Goal: Check status

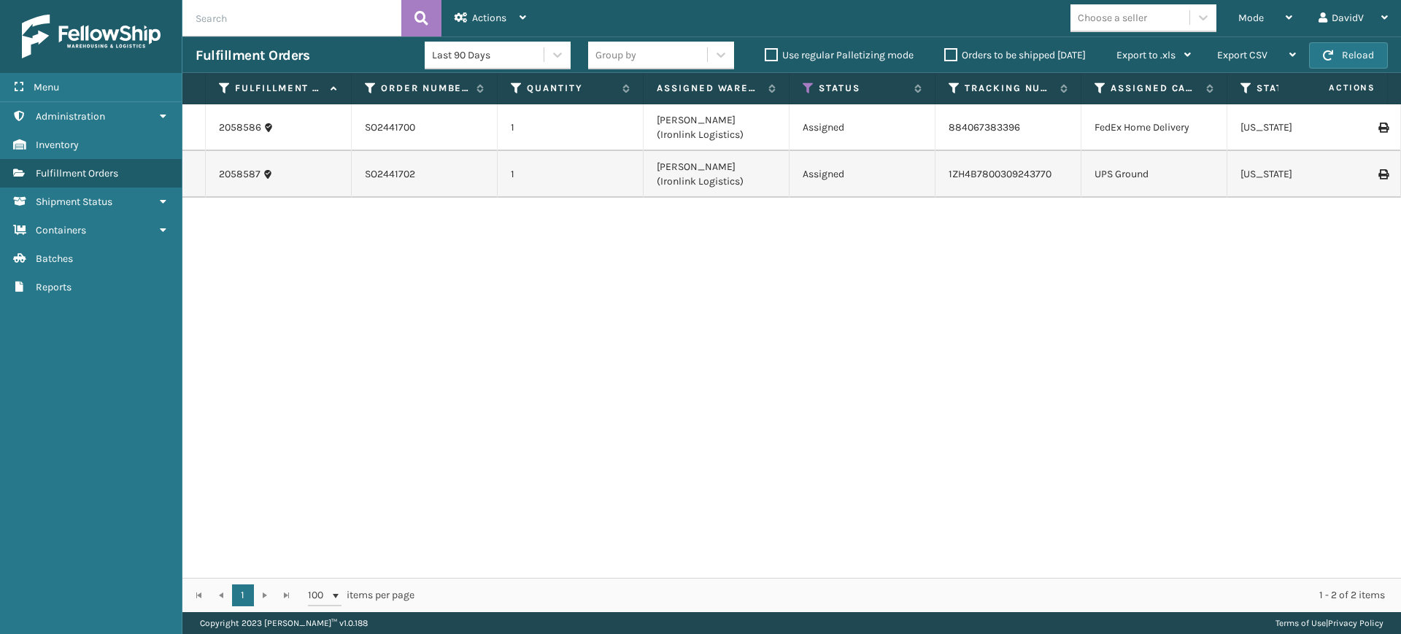
click at [340, 20] on input "text" at bounding box center [291, 18] width 219 height 36
type input "so2438737"
click at [421, 15] on icon at bounding box center [422, 18] width 14 height 22
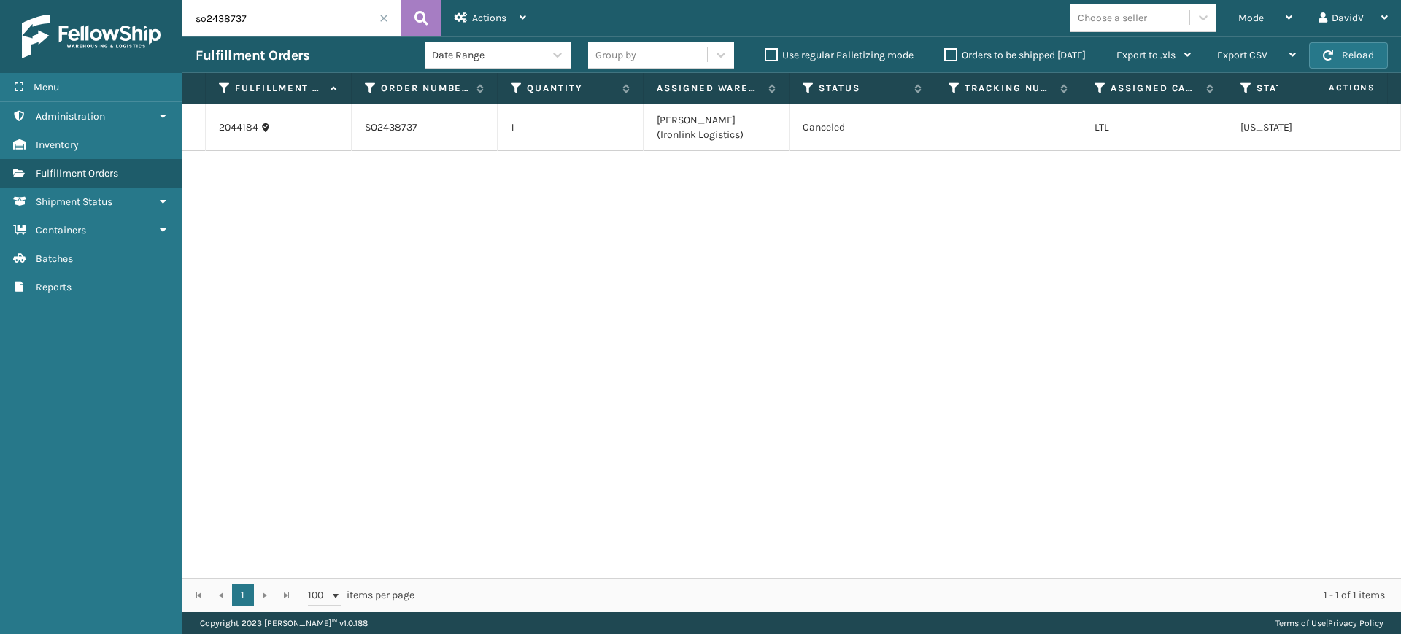
click at [382, 17] on span at bounding box center [384, 18] width 9 height 9
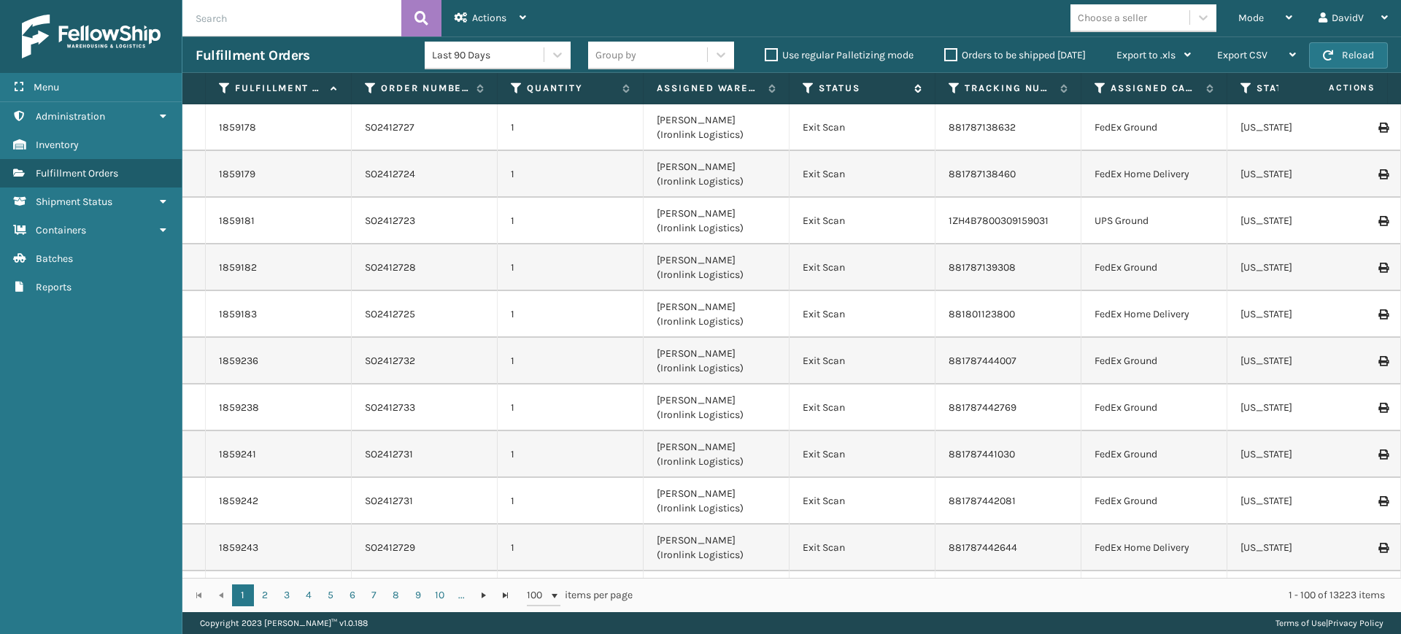
click at [806, 92] on icon at bounding box center [809, 88] width 12 height 13
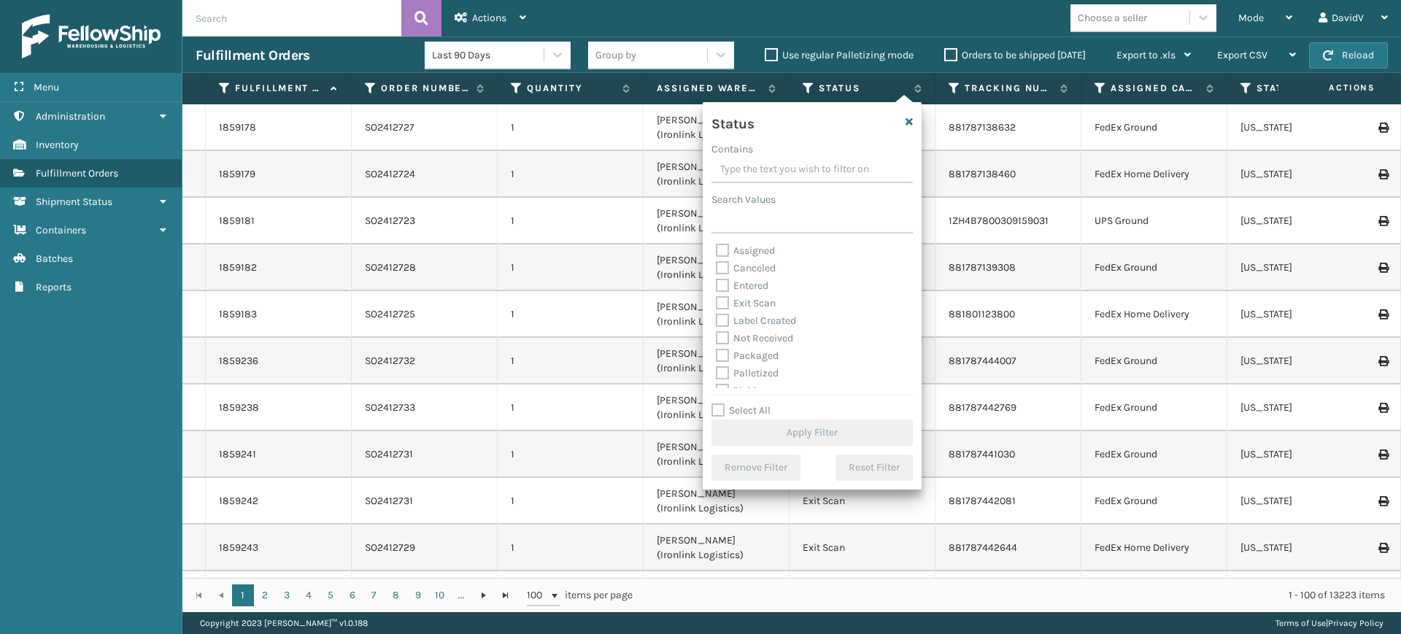
click at [765, 255] on label "Assigned" at bounding box center [745, 251] width 59 height 12
click at [717, 252] on input "Assigned" at bounding box center [716, 246] width 1 height 9
checkbox input "true"
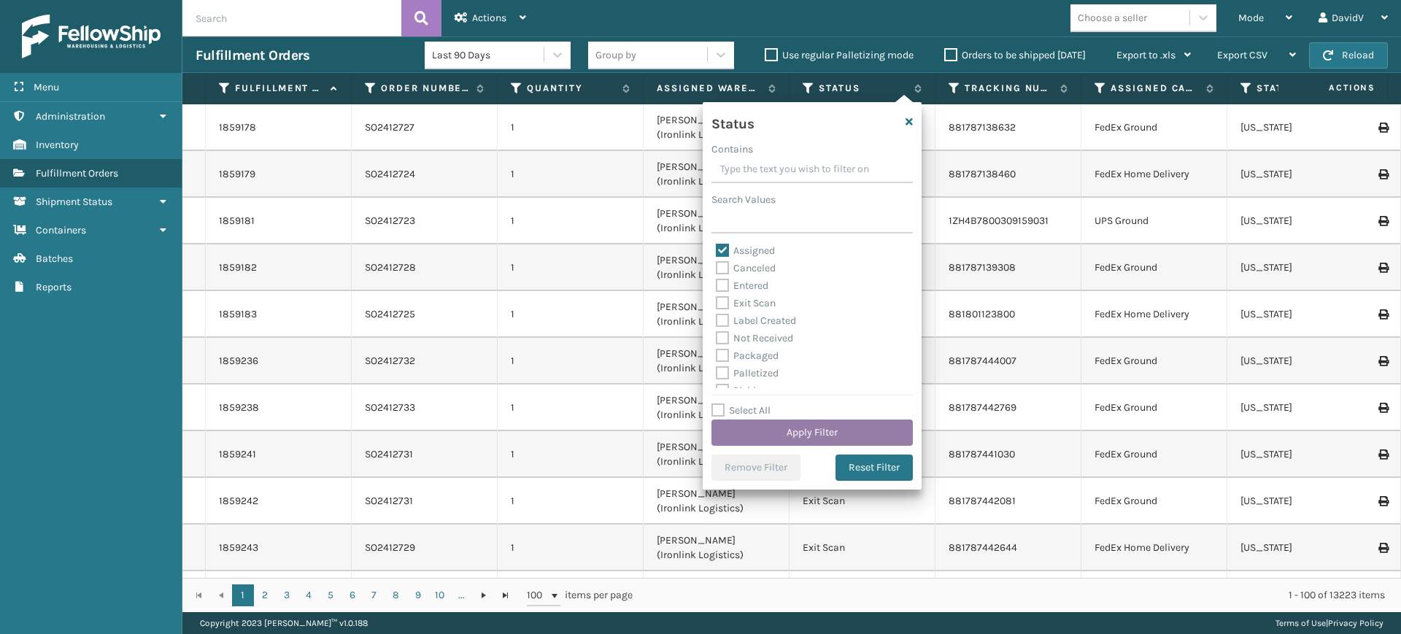
click at [811, 433] on button "Apply Filter" at bounding box center [812, 433] width 201 height 26
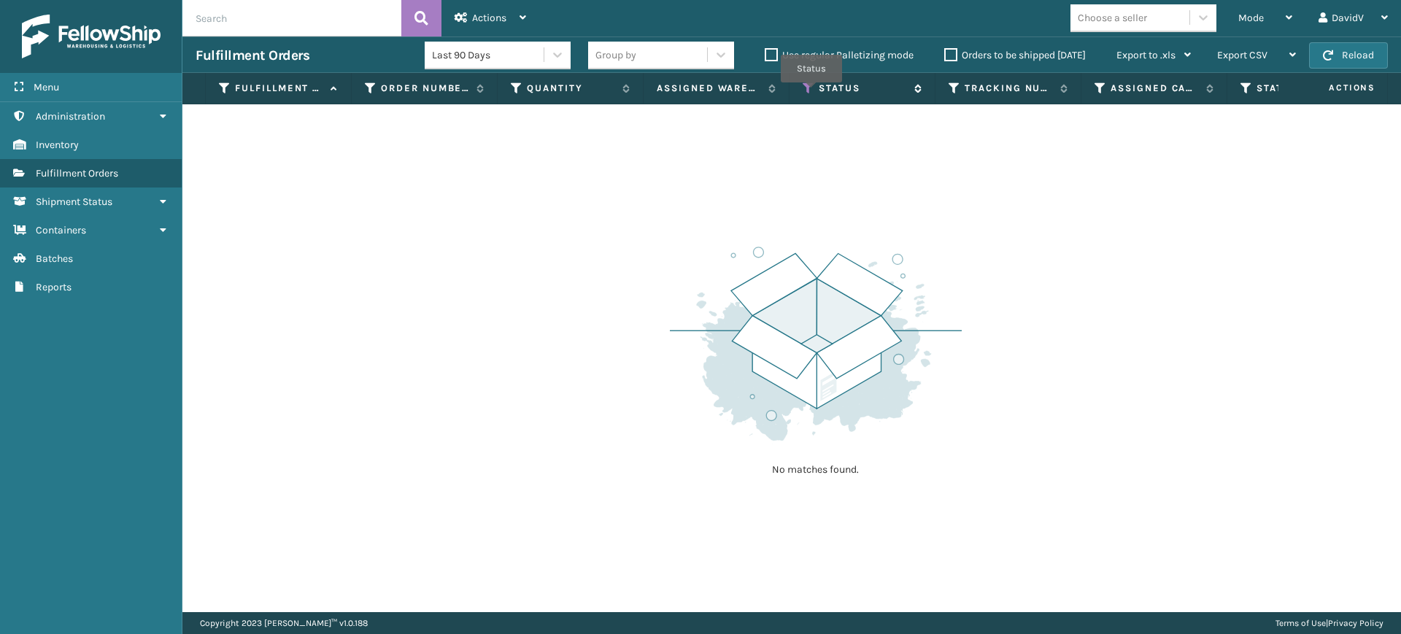
click at [811, 91] on icon at bounding box center [809, 88] width 12 height 13
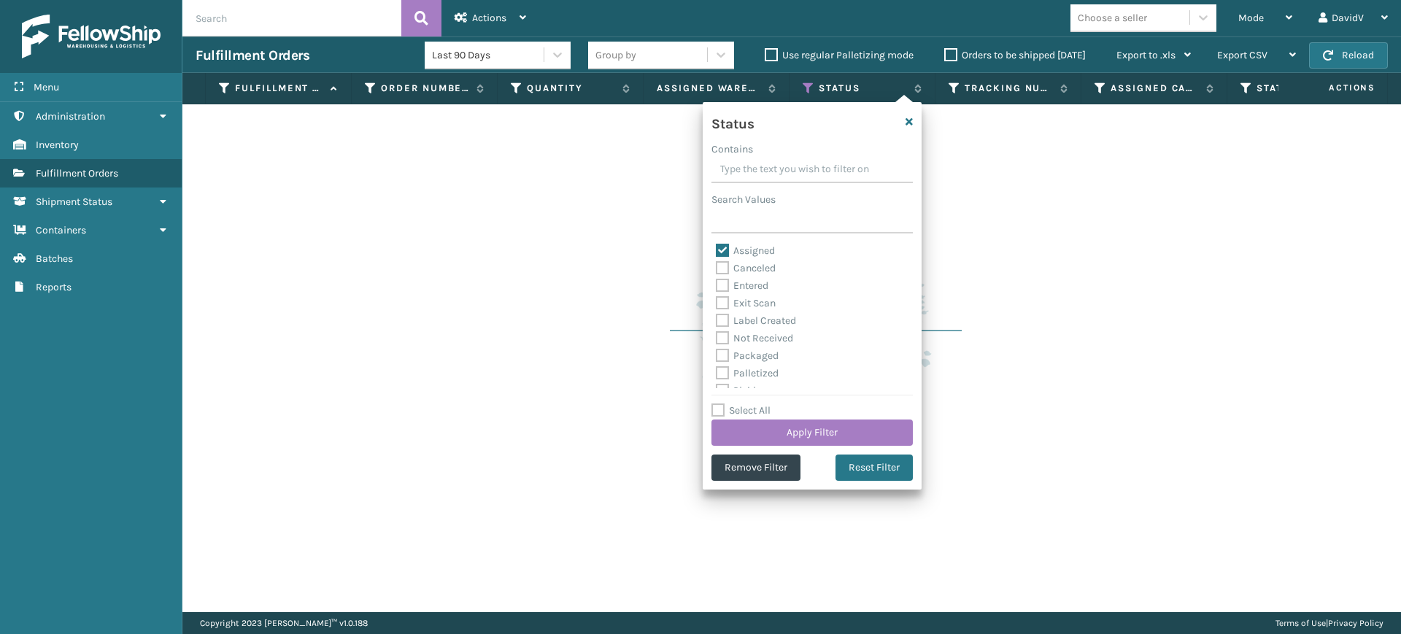
click at [1022, 222] on div "No matches found." at bounding box center [791, 358] width 1219 height 508
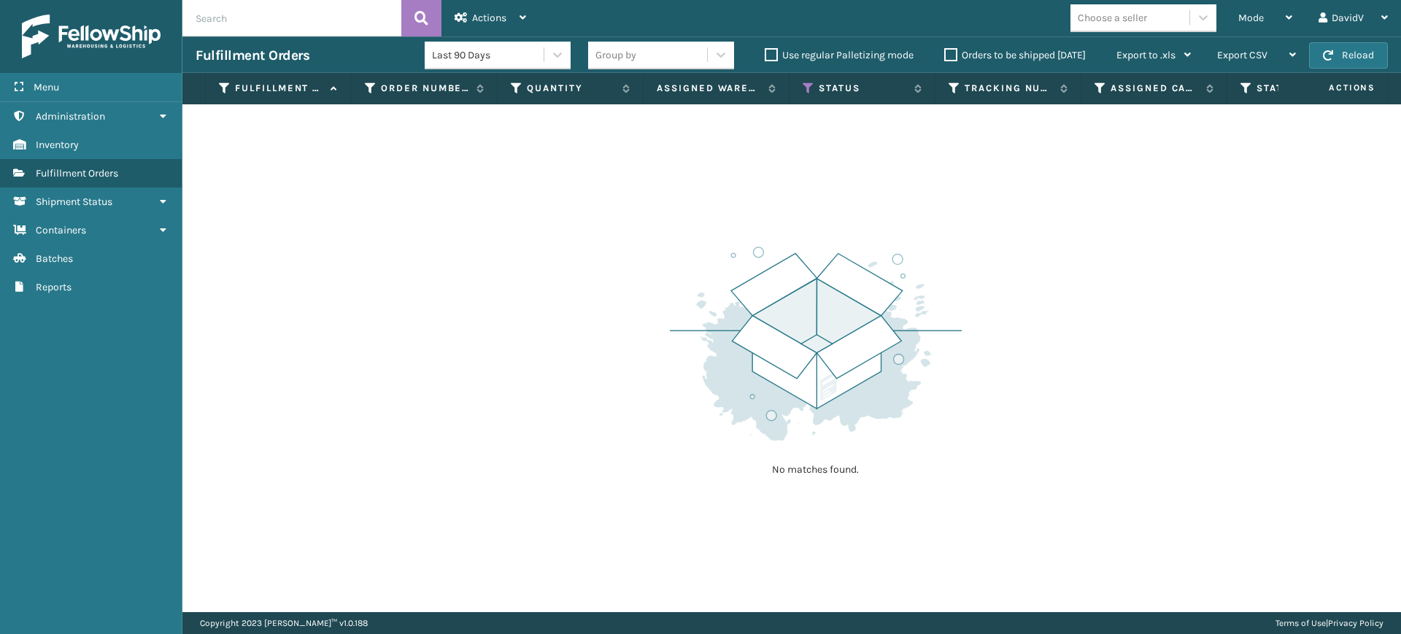
click at [955, 56] on label "Orders to be shipped [DATE]" at bounding box center [1015, 55] width 142 height 12
click at [945, 56] on input "Orders to be shipped [DATE]" at bounding box center [944, 51] width 1 height 9
click at [955, 56] on label "Orders to be shipped [DATE]" at bounding box center [1015, 55] width 142 height 12
click at [945, 56] on input "Orders to be shipped [DATE]" at bounding box center [944, 51] width 1 height 9
click at [955, 53] on label "Orders to be shipped [DATE]" at bounding box center [1015, 55] width 142 height 12
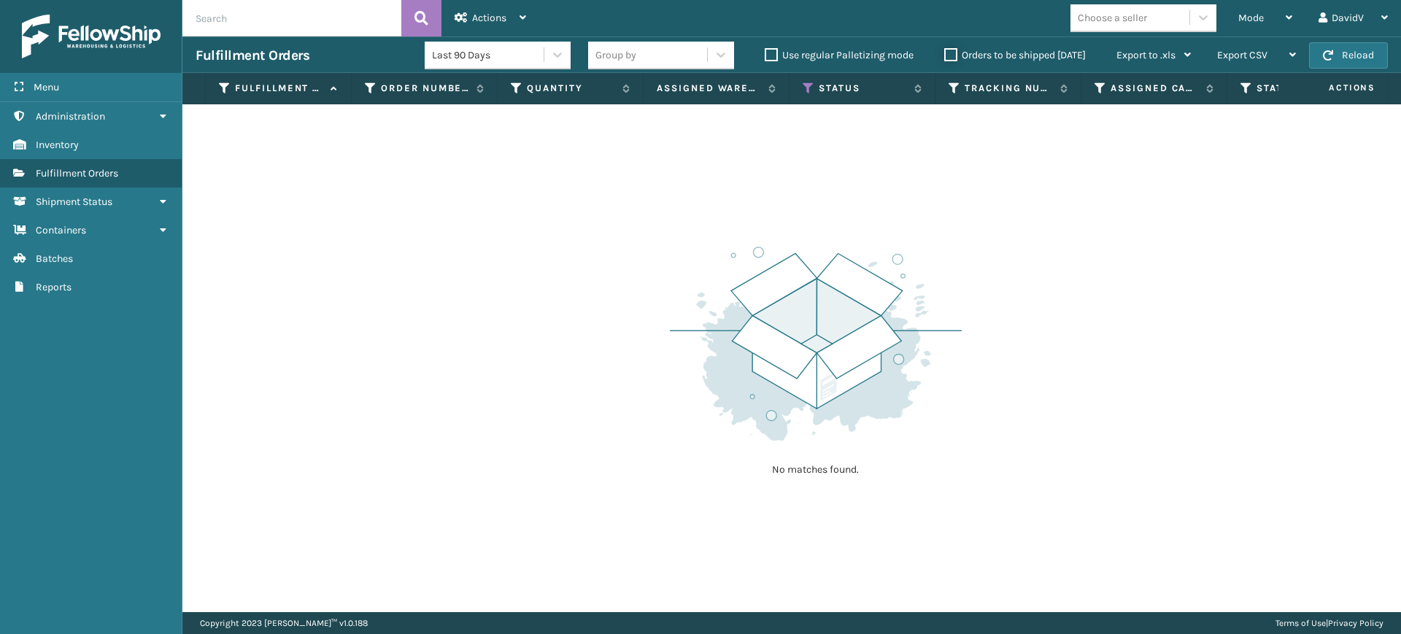
click at [945, 53] on input "Orders to be shipped [DATE]" at bounding box center [944, 51] width 1 height 9
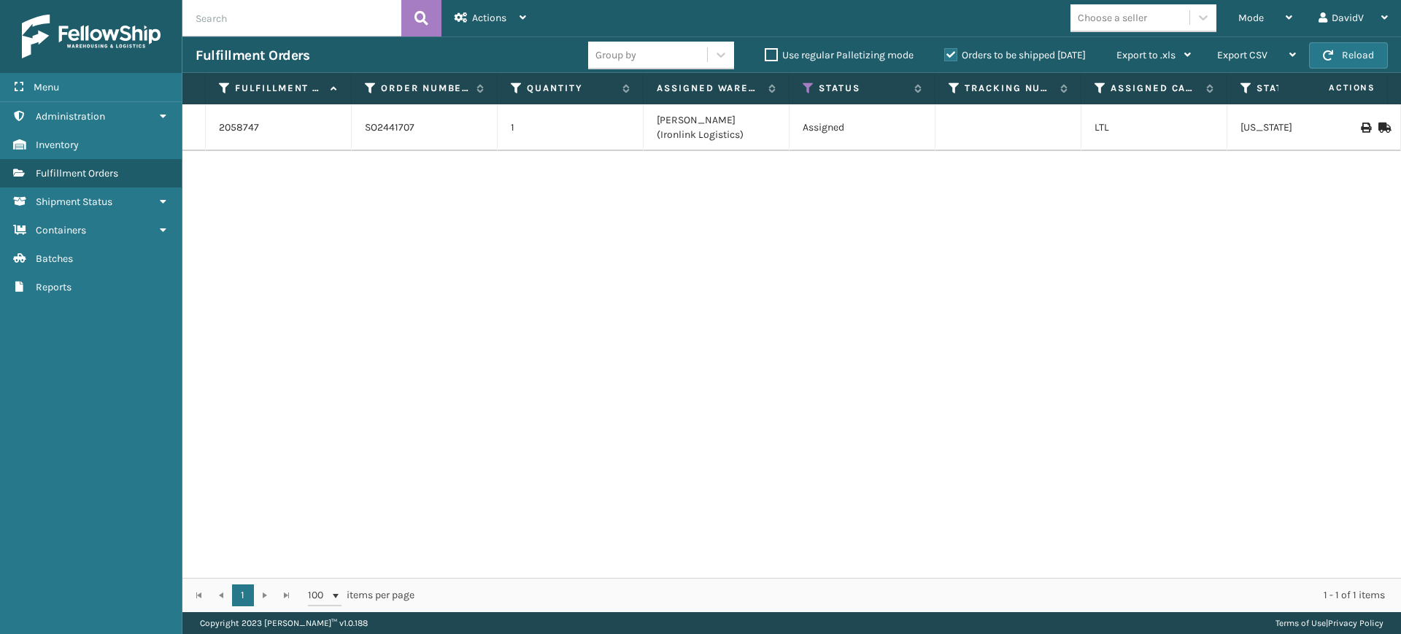
click at [955, 53] on label "Orders to be shipped [DATE]" at bounding box center [1015, 55] width 142 height 12
click at [945, 53] on input "Orders to be shipped [DATE]" at bounding box center [944, 51] width 1 height 9
